Goal: Use online tool/utility: Utilize a website feature to perform a specific function

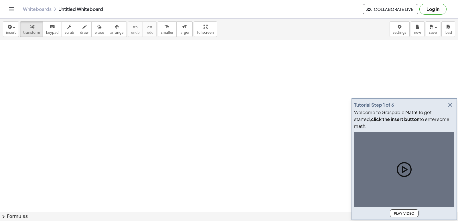
click at [449, 109] on icon "button" at bounding box center [450, 105] width 7 height 7
drag, startPoint x: 346, startPoint y: 104, endPoint x: 330, endPoint y: 133, distance: 33.3
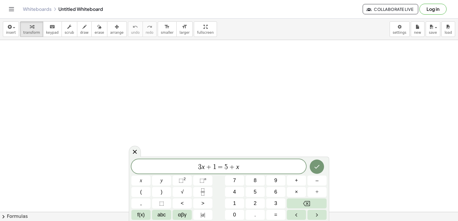
click at [313, 198] on div "3 x + 1 = 5 + x x y ⬚ 2 ⬚ n 7 8 9 + – ( ) √ 4 5 6 × ÷ , ⬚ < > 1 2 3 f(x) abc αβ…" at bounding box center [228, 190] width 195 height 61
click at [313, 201] on button "Backspace" at bounding box center [307, 204] width 40 height 10
click at [314, 203] on button "Backspace" at bounding box center [307, 204] width 40 height 10
click at [316, 197] on div "3 x + 1 = 5 ​ x y ⬚ 2 ⬚ n 7 8 9 + – ( ) √ 4 5 6 × ÷ , ⬚ < > 1 2 3 f(x) abc αβγ …" at bounding box center [228, 190] width 195 height 61
click at [318, 190] on span "÷" at bounding box center [317, 192] width 3 height 8
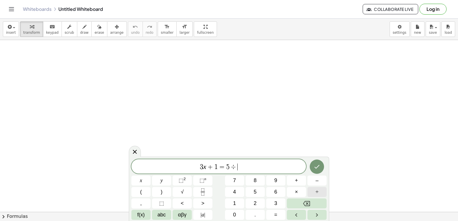
click at [319, 202] on div "3 x + 1 = 5 ÷ ​ x y ⬚ 2 ⬚ n 7 8 9 + – ( ) √ 4 5 6 × ÷ , ⬚ < > 1 2 3 f(x) abc αβ…" at bounding box center [228, 190] width 195 height 61
click at [319, 205] on button "Backspace" at bounding box center [307, 204] width 40 height 10
click at [317, 205] on button "Backspace" at bounding box center [307, 204] width 40 height 10
click at [316, 205] on button "Backspace" at bounding box center [307, 204] width 40 height 10
click at [314, 209] on div "3 x + 1 ​ x y ⬚ 2 ⬚ n 7 8 9 + – ( ) √ 4 5 6 × ÷ , ⬚ < > 1 2 3 f(x) abc αβγ | a …" at bounding box center [228, 190] width 195 height 61
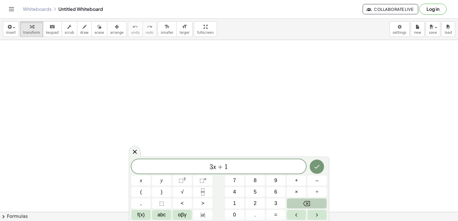
click at [314, 208] on button "Backspace" at bounding box center [307, 204] width 40 height 10
click at [313, 209] on div "3 x + ​ x y ⬚ 2 ⬚ n 7 8 9 + – ( ) √ 4 5 6 × ÷ , ⬚ < > 1 2 3 f(x) abc αβγ | a | …" at bounding box center [228, 190] width 195 height 61
click at [311, 210] on div "3 x + ​ x y ⬚ 2 ⬚ n 7 8 9 + – ( ) √ 4 5 6 × ÷ , ⬚ < > 1 2 3 f(x) abc αβγ | a | …" at bounding box center [228, 190] width 195 height 61
click at [311, 206] on button "Backspace" at bounding box center [307, 204] width 40 height 10
click at [311, 204] on button "Backspace" at bounding box center [307, 204] width 40 height 10
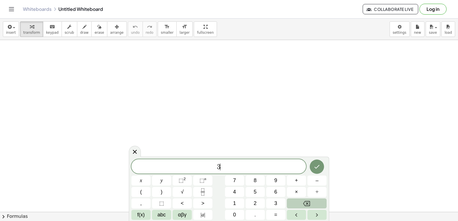
click at [310, 206] on button "Backspace" at bounding box center [307, 204] width 40 height 10
click at [310, 209] on button "Backspace" at bounding box center [307, 204] width 40 height 10
click at [164, 181] on button "y" at bounding box center [161, 181] width 19 height 10
click at [298, 181] on span "+" at bounding box center [296, 181] width 3 height 8
click at [259, 203] on button "2" at bounding box center [255, 204] width 19 height 10
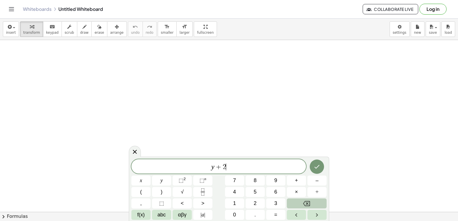
click at [302, 203] on button "Backspace" at bounding box center [307, 204] width 40 height 10
click at [303, 202] on button "Backspace" at bounding box center [307, 204] width 40 height 10
click at [303, 203] on button "Backspace" at bounding box center [307, 204] width 40 height 10
click at [305, 203] on icon "Backspace" at bounding box center [306, 203] width 7 height 7
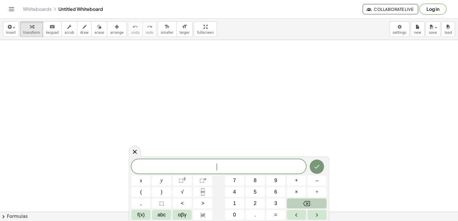
click at [305, 204] on icon "Backspace" at bounding box center [306, 203] width 7 height 7
click at [305, 202] on icon "Backspace" at bounding box center [306, 203] width 7 height 7
click at [305, 203] on icon "Backspace" at bounding box center [306, 203] width 7 height 7
click at [274, 199] on button "3" at bounding box center [275, 204] width 19 height 10
click at [161, 178] on span "y" at bounding box center [162, 181] width 2 height 8
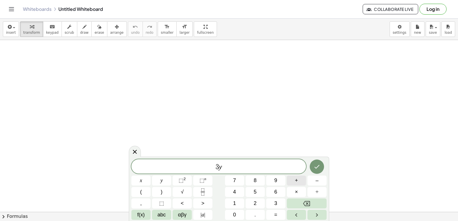
click at [297, 180] on span "+" at bounding box center [296, 181] width 3 height 8
click at [236, 201] on span "1" at bounding box center [234, 204] width 3 height 8
click at [257, 203] on button "2" at bounding box center [255, 204] width 19 height 10
click at [297, 188] on button "×" at bounding box center [296, 192] width 19 height 10
click at [301, 203] on button "Backspace" at bounding box center [307, 204] width 40 height 10
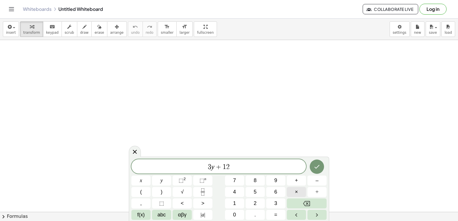
click at [297, 193] on span "×" at bounding box center [296, 192] width 3 height 8
click at [230, 169] on span "·" at bounding box center [230, 167] width 4 height 7
click at [309, 204] on icon "Backspace" at bounding box center [306, 203] width 7 height 7
click at [310, 182] on button "–" at bounding box center [317, 181] width 19 height 10
click at [297, 192] on span "×" at bounding box center [296, 192] width 3 height 8
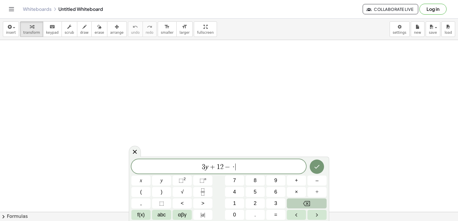
click at [304, 203] on icon "Backspace" at bounding box center [306, 203] width 7 height 7
click at [300, 205] on button "Backspace" at bounding box center [307, 204] width 40 height 10
click at [297, 195] on span "×" at bounding box center [296, 192] width 3 height 8
click at [306, 207] on icon "Backspace" at bounding box center [306, 203] width 7 height 7
click at [269, 211] on button "=" at bounding box center [275, 215] width 19 height 10
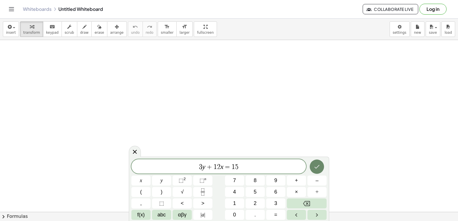
click at [319, 165] on icon "Done" at bounding box center [317, 167] width 7 height 7
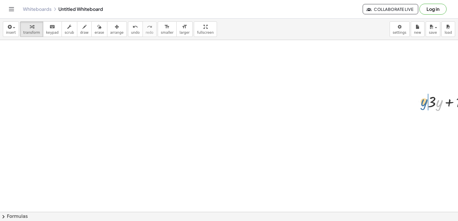
drag, startPoint x: 442, startPoint y: 108, endPoint x: 422, endPoint y: 107, distance: 19.8
drag, startPoint x: 447, startPoint y: 106, endPoint x: 400, endPoint y: 117, distance: 48.3
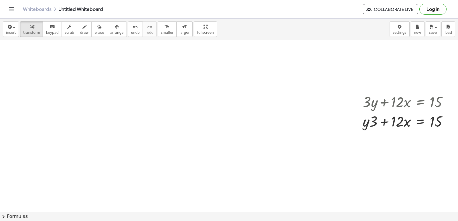
scroll to position [0, 69]
